Goal: Task Accomplishment & Management: Manage account settings

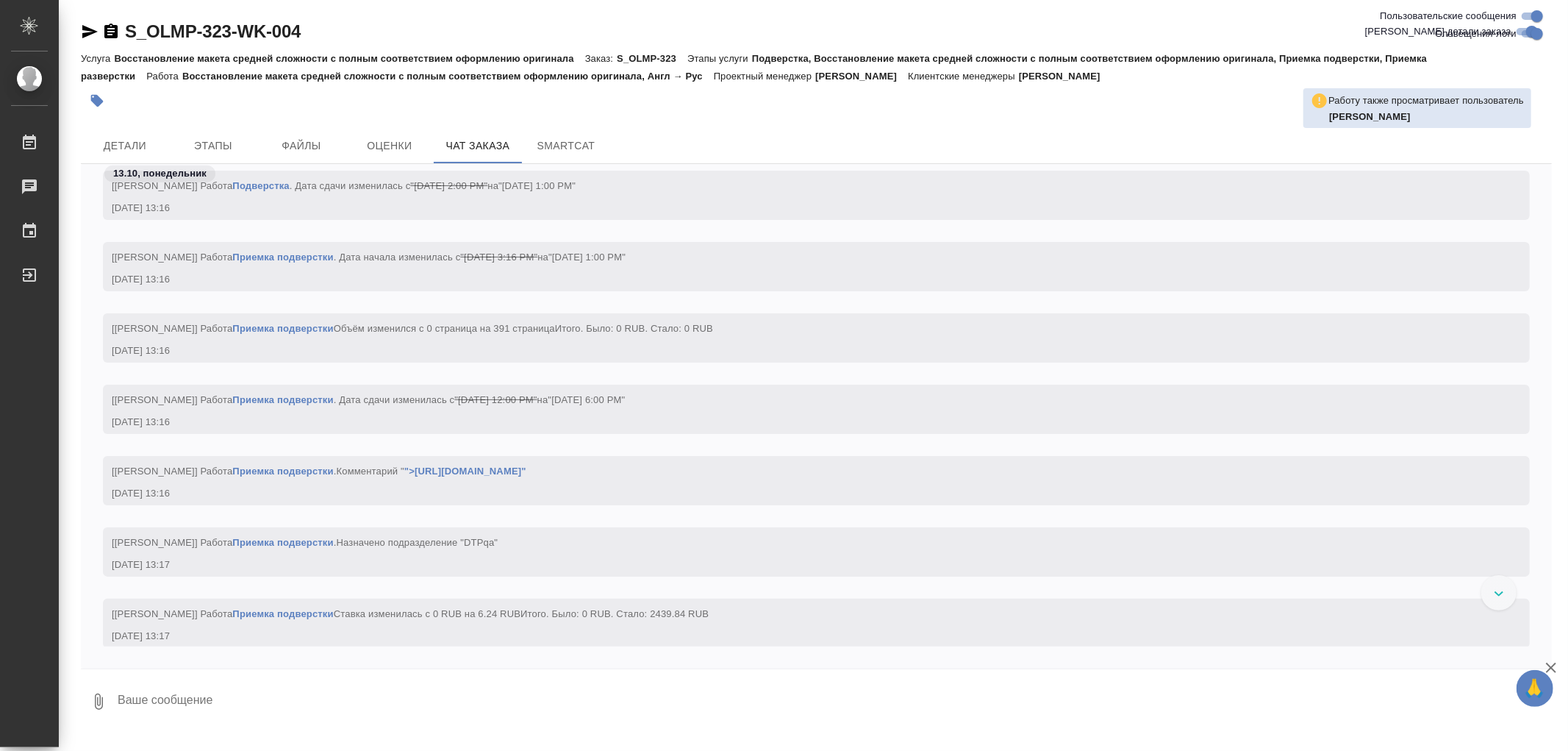
scroll to position [5950, 0]
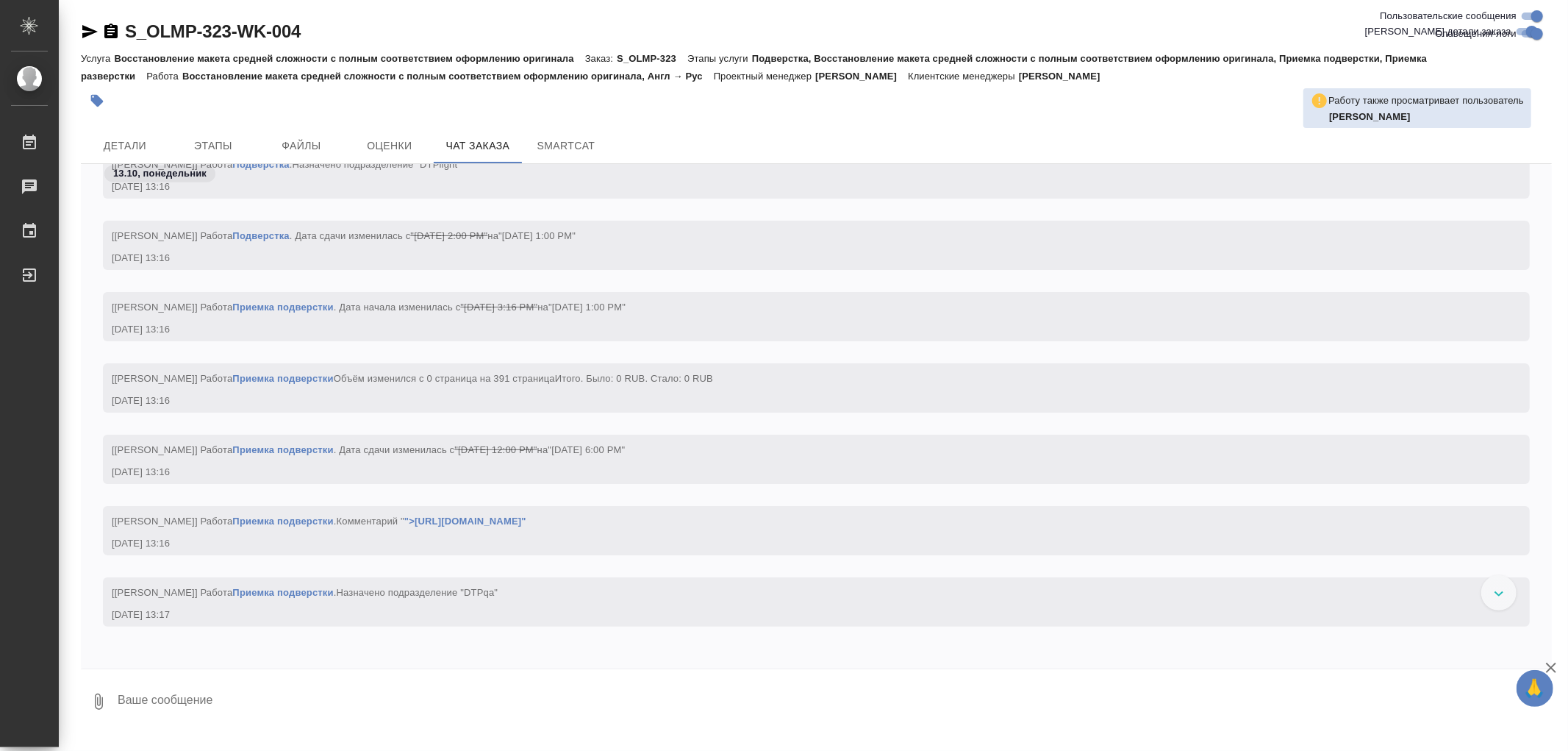
click at [289, 236] on link "Подверстка" at bounding box center [260, 236] width 56 height 11
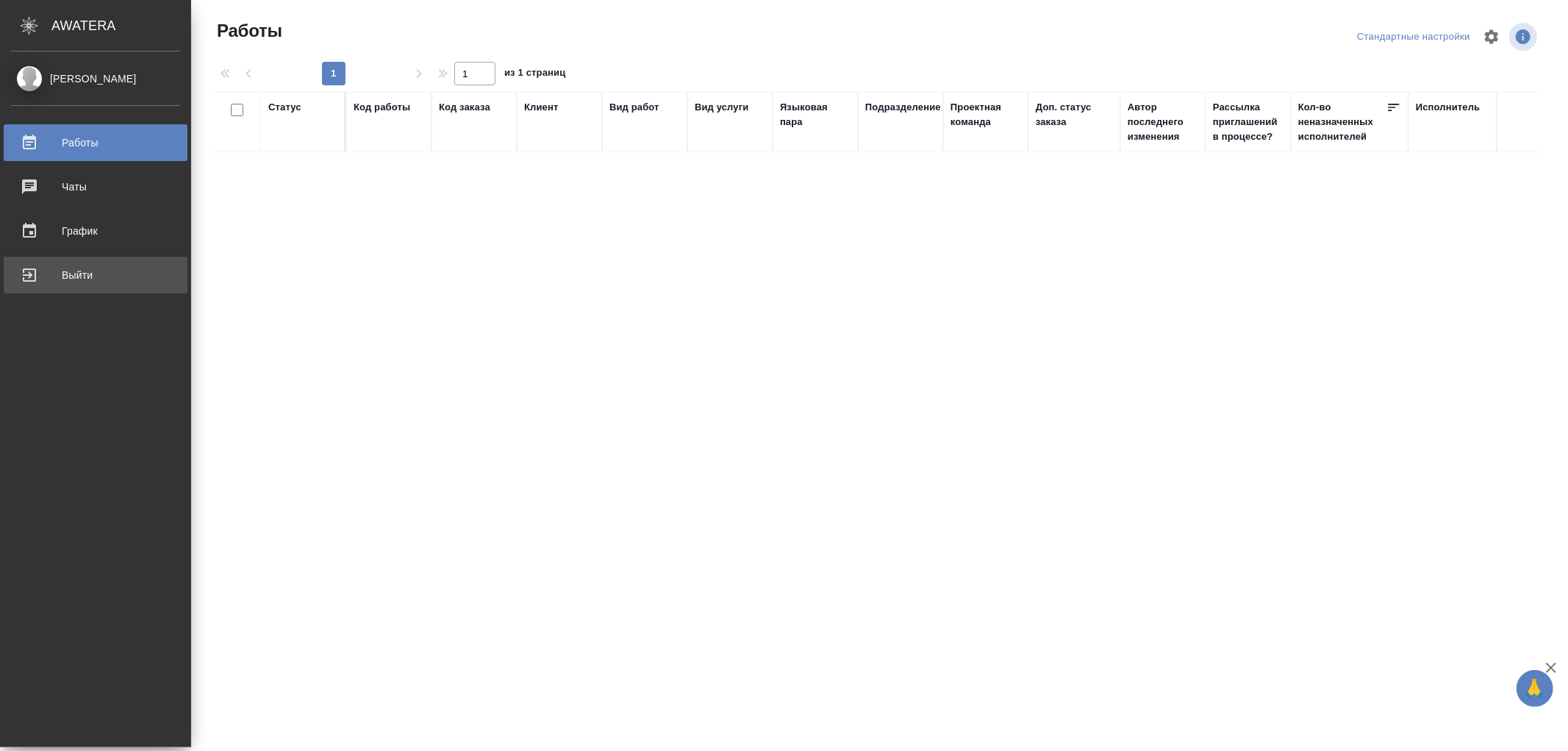
click at [32, 276] on div "Выйти" at bounding box center [96, 275] width 169 height 22
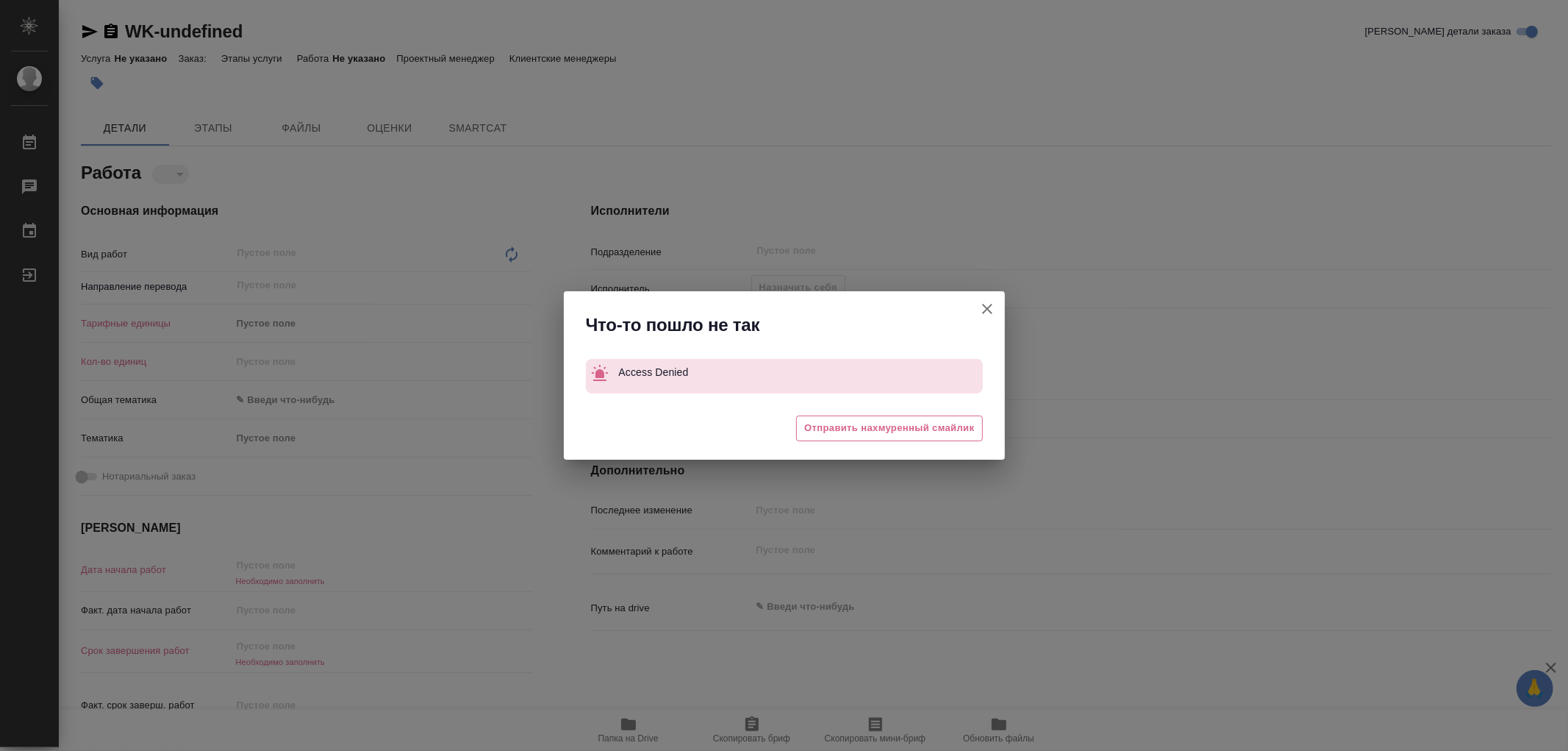
type textarea "x"
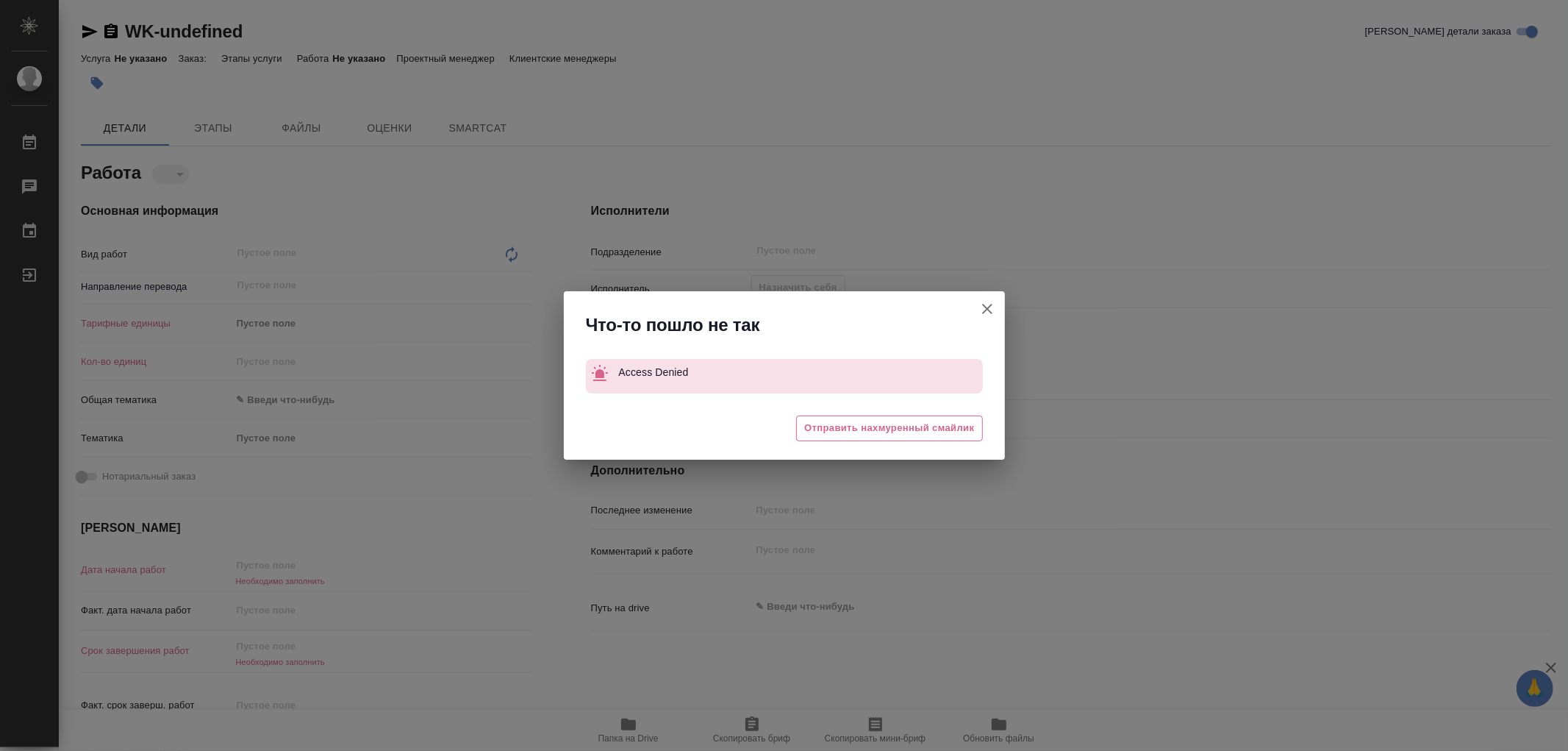
click at [995, 308] on icon "button" at bounding box center [987, 309] width 17 height 17
type textarea "x"
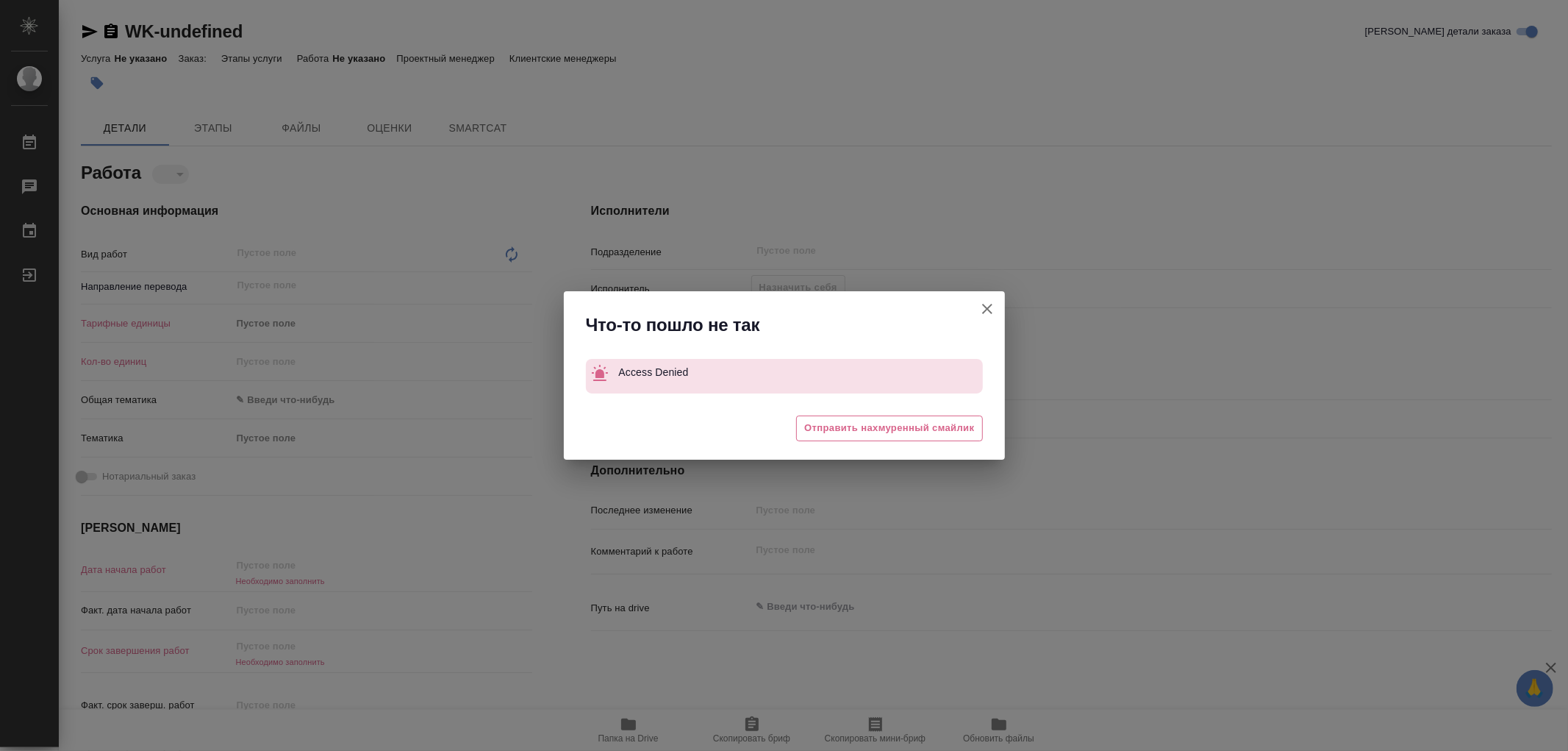
type textarea "x"
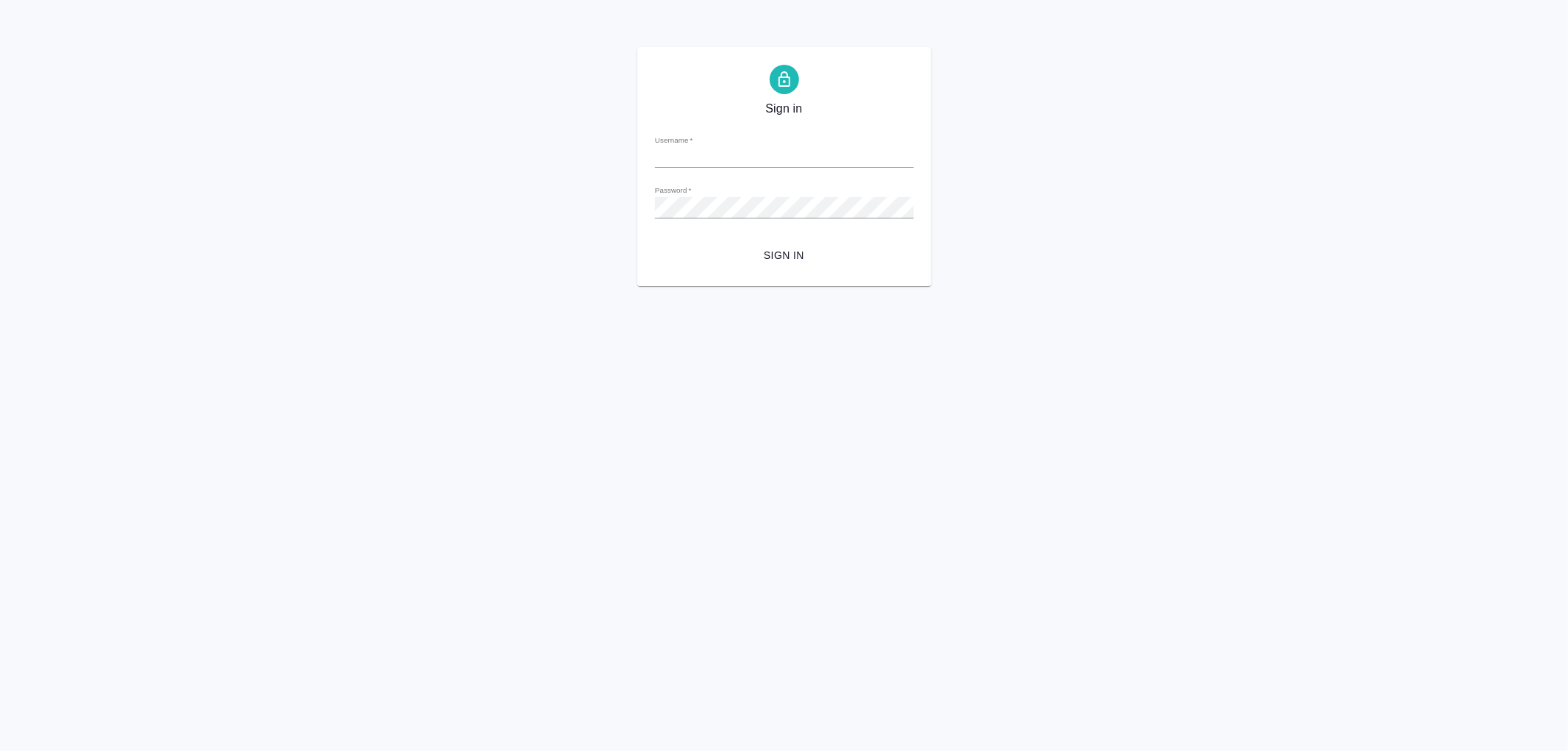
type input "[PERSON_NAME][EMAIL_ADDRESS][DOMAIN_NAME]"
click at [789, 254] on span "Sign in" at bounding box center [784, 256] width 235 height 18
type input "v.aleksandrova@awatera.com"
click at [800, 253] on span "Sign in" at bounding box center [784, 256] width 235 height 18
